Goal: Check status: Check status

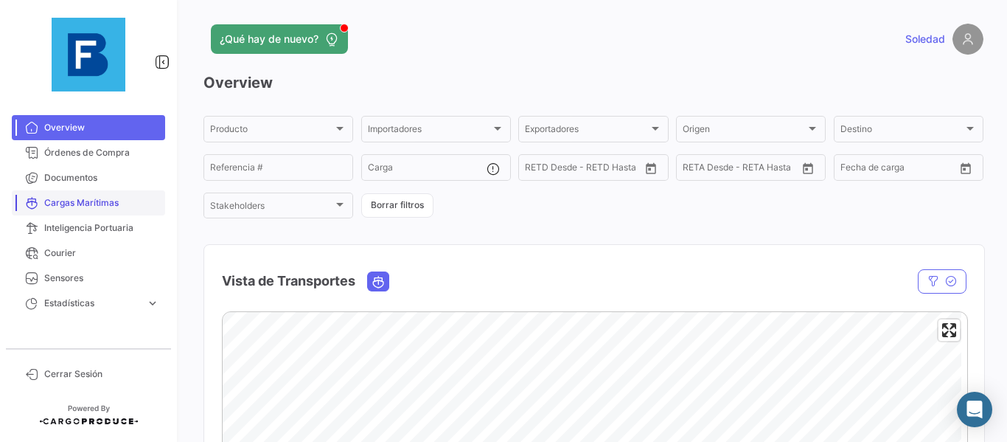
click at [119, 205] on span "Cargas Marítimas" at bounding box center [101, 202] width 115 height 13
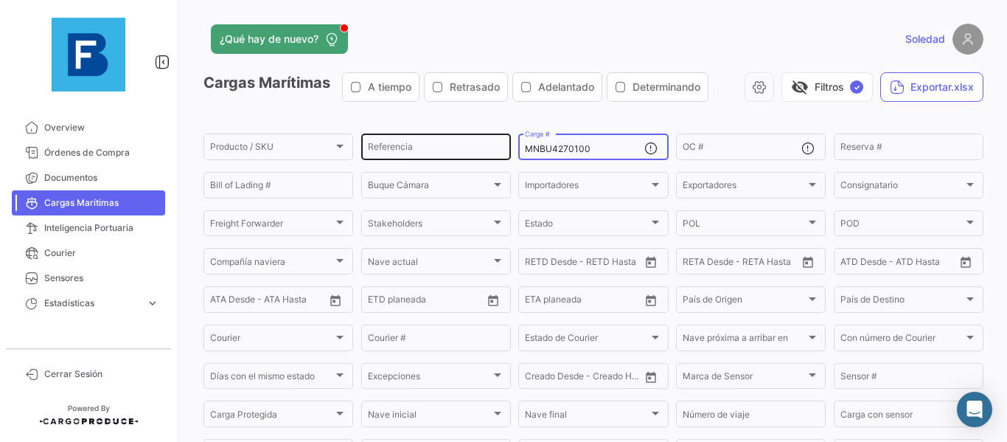
drag, startPoint x: 597, startPoint y: 147, endPoint x: 487, endPoint y: 133, distance: 110.8
click at [0, 0] on div "Producto / SKU Producto / SKU Referencia MNBU4270100 Carga # OC # Reserva # Bil…" at bounding box center [0, 0] width 0 height 0
paste input "TTNU8062516"
type input "TTNU8062516"
drag, startPoint x: 604, startPoint y: 148, endPoint x: 406, endPoint y: 147, distance: 197.6
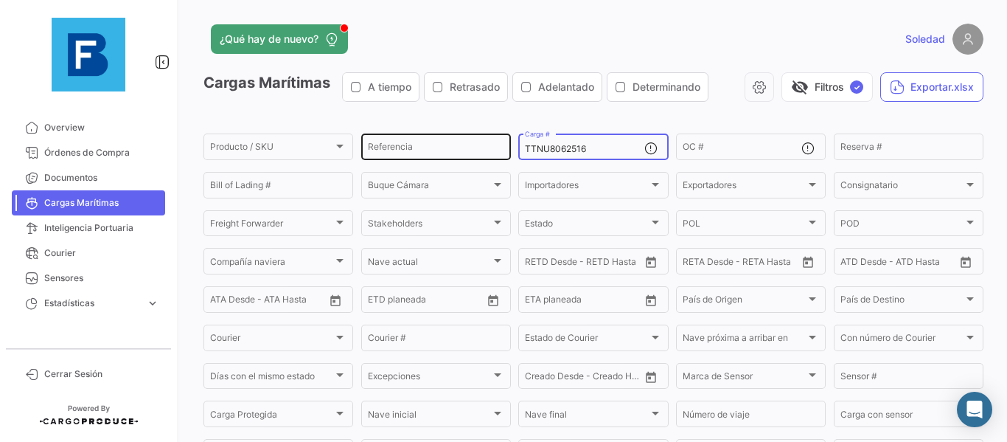
click at [0, 0] on div "Producto / SKU Producto / SKU Referencia TTNU8062516 Carga # OC # Reserva # Bil…" at bounding box center [0, 0] width 0 height 0
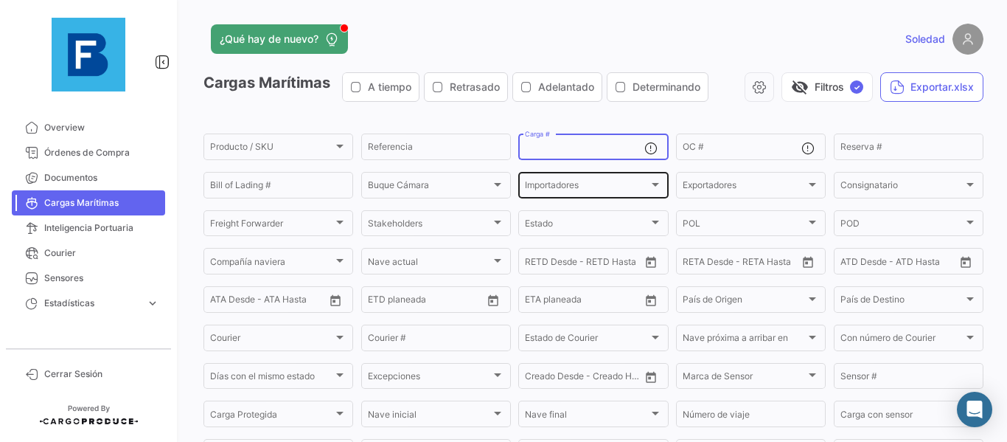
click at [626, 187] on div "Importadores" at bounding box center [586, 187] width 123 height 10
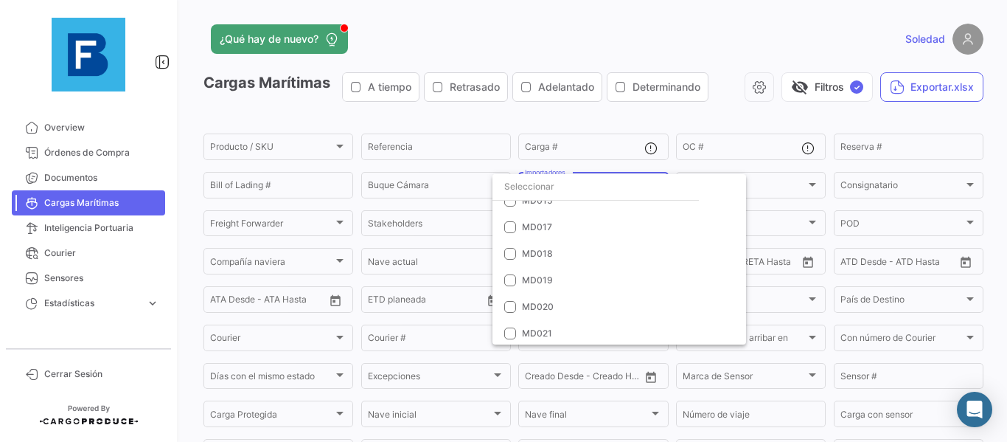
scroll to position [1106, 0]
click at [545, 222] on span "MD021" at bounding box center [537, 222] width 30 height 11
click at [760, 125] on div at bounding box center [503, 221] width 1007 height 442
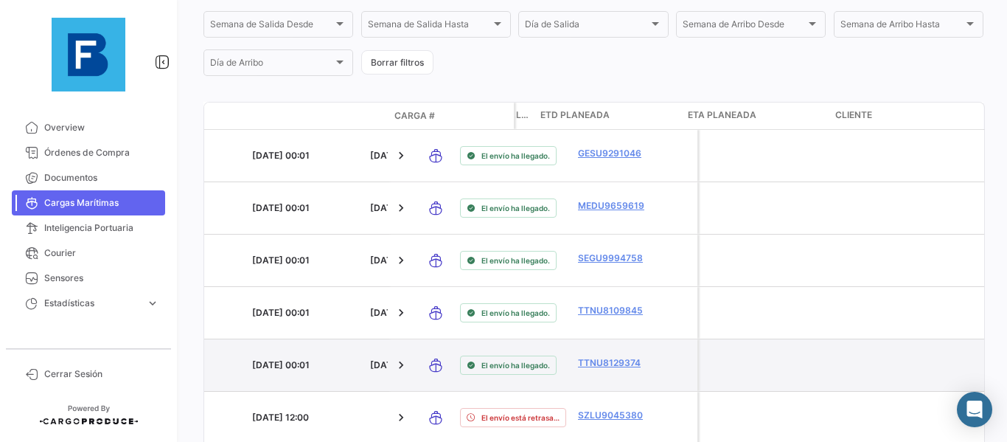
scroll to position [0, 5616]
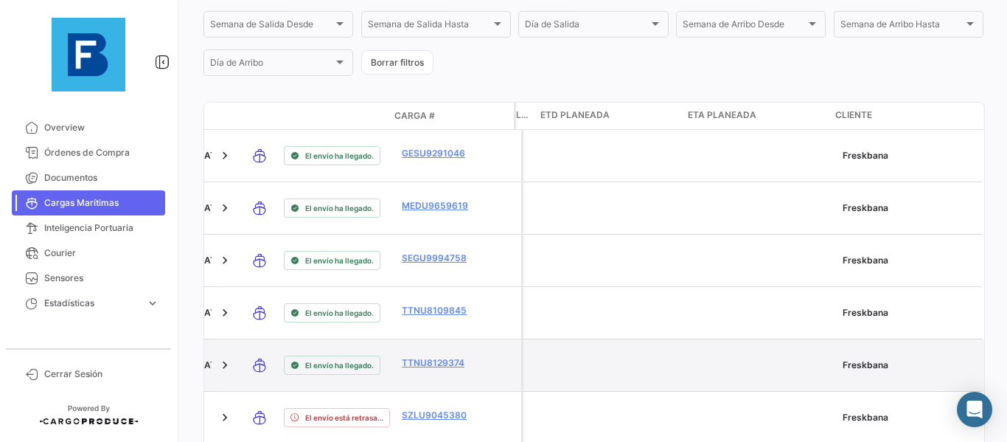
drag, startPoint x: 490, startPoint y: 332, endPoint x: 729, endPoint y: 296, distance: 241.6
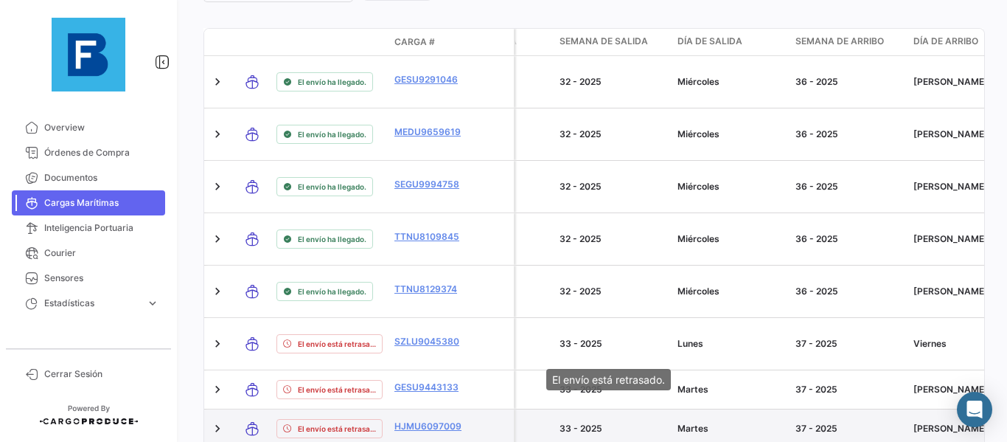
scroll to position [0, 0]
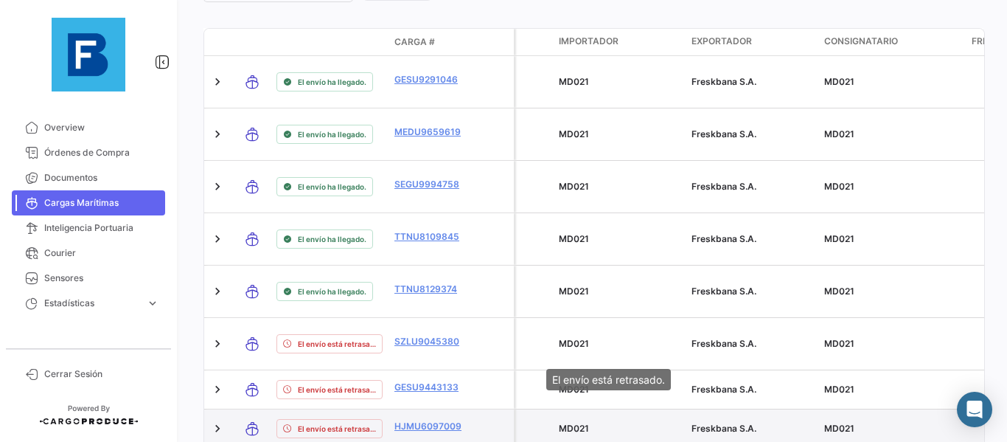
drag, startPoint x: 771, startPoint y: 371, endPoint x: 579, endPoint y: 353, distance: 192.6
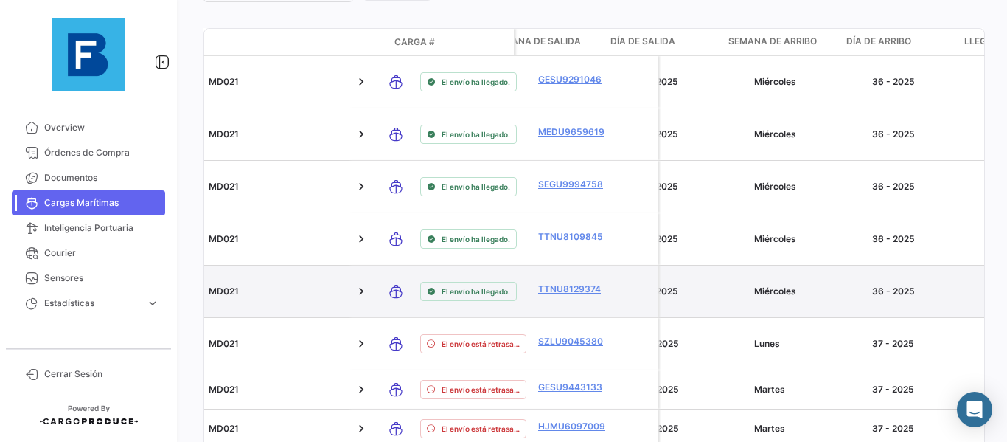
drag, startPoint x: 545, startPoint y: 217, endPoint x: 643, endPoint y: 219, distance: 98.1
